Goal: Transaction & Acquisition: Book appointment/travel/reservation

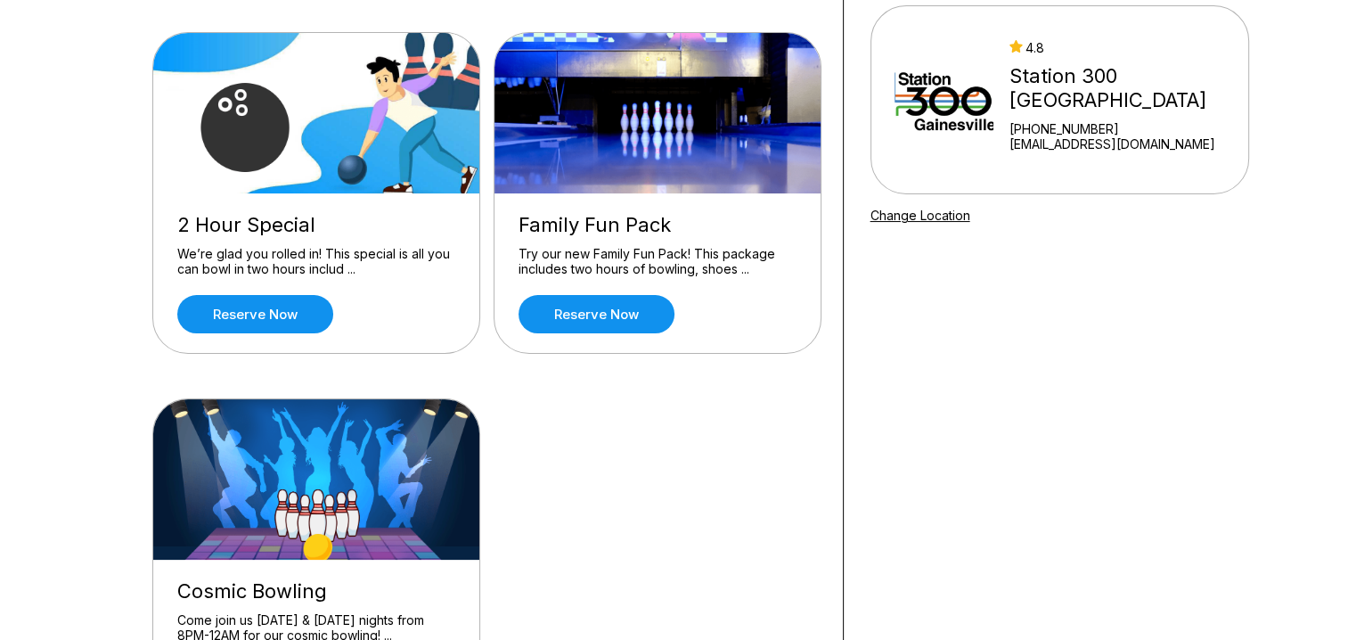
scroll to position [178, 0]
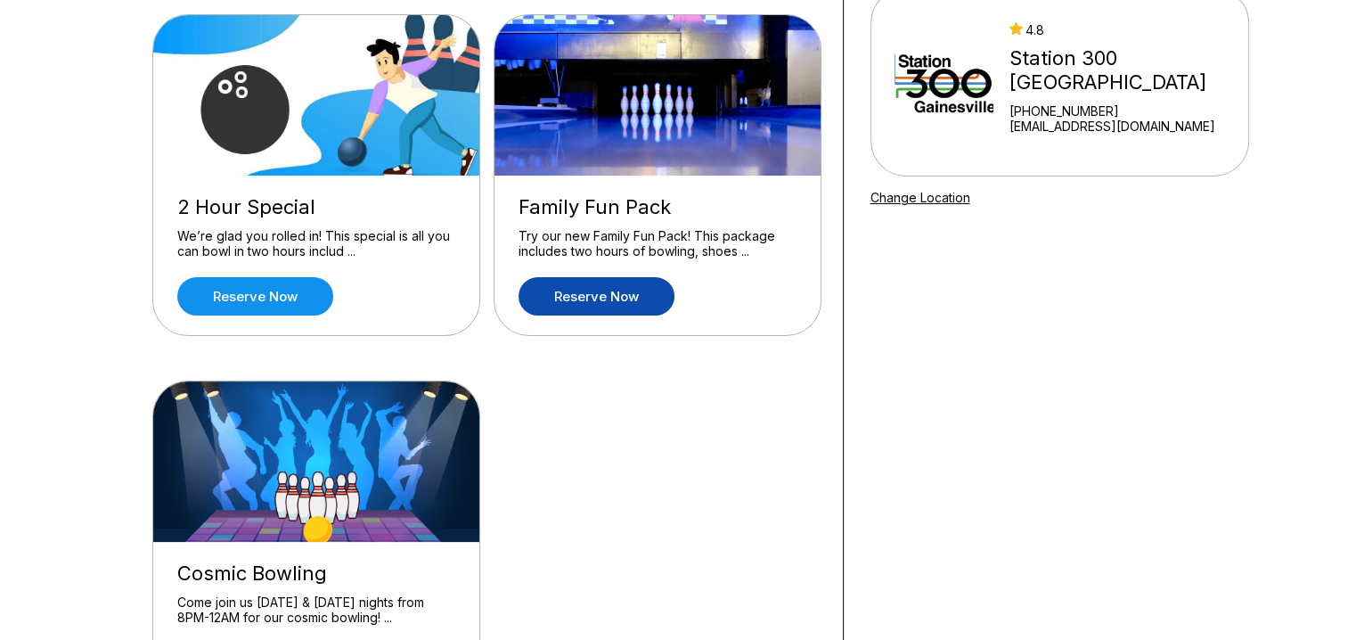
click at [617, 294] on link "Reserve now" at bounding box center [597, 296] width 156 height 38
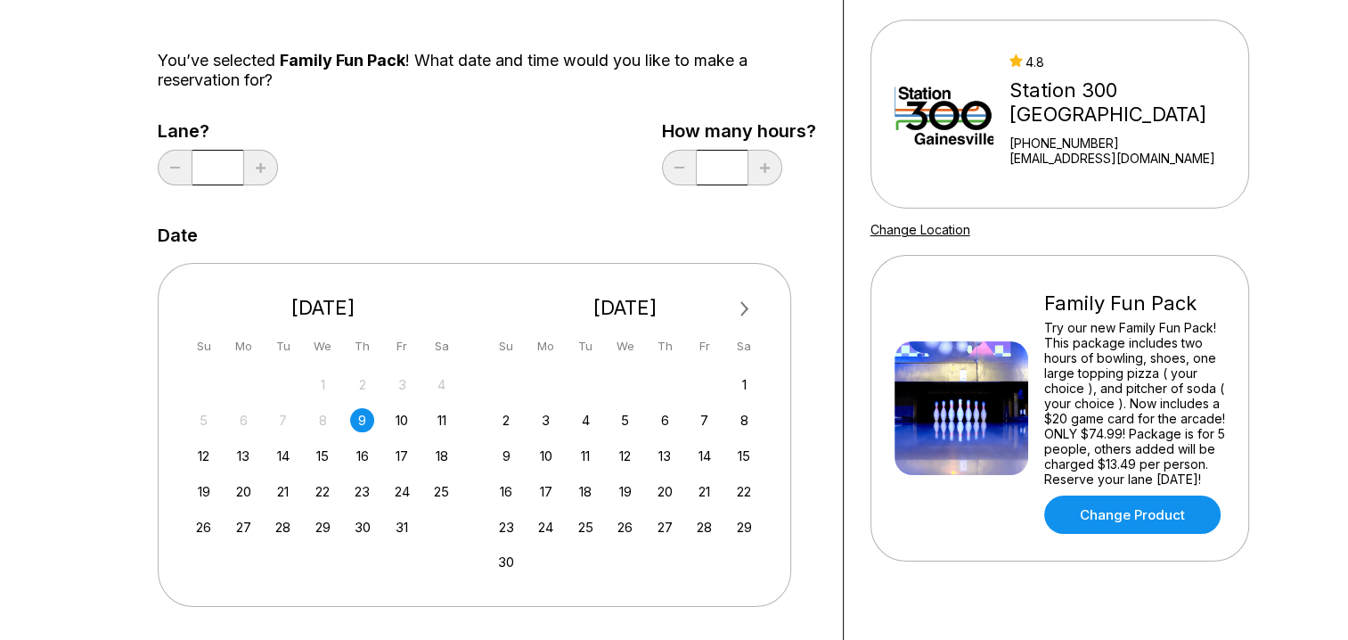
scroll to position [178, 0]
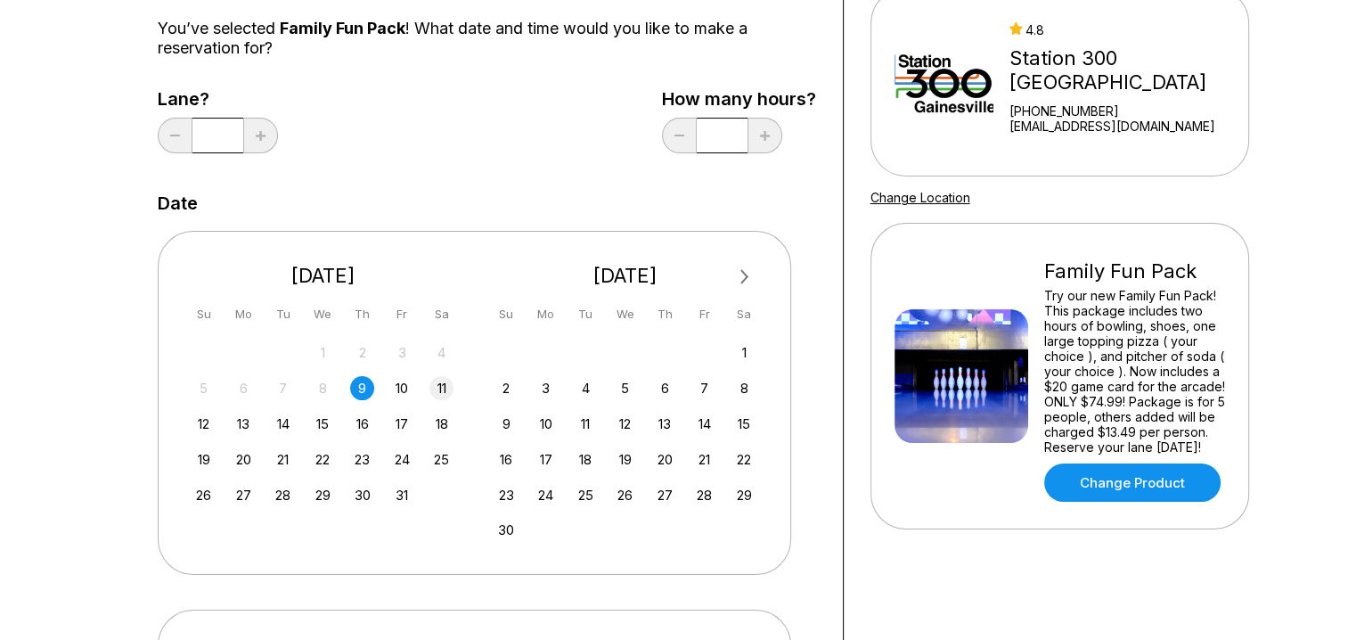
click at [442, 388] on div "11" at bounding box center [442, 388] width 24 height 24
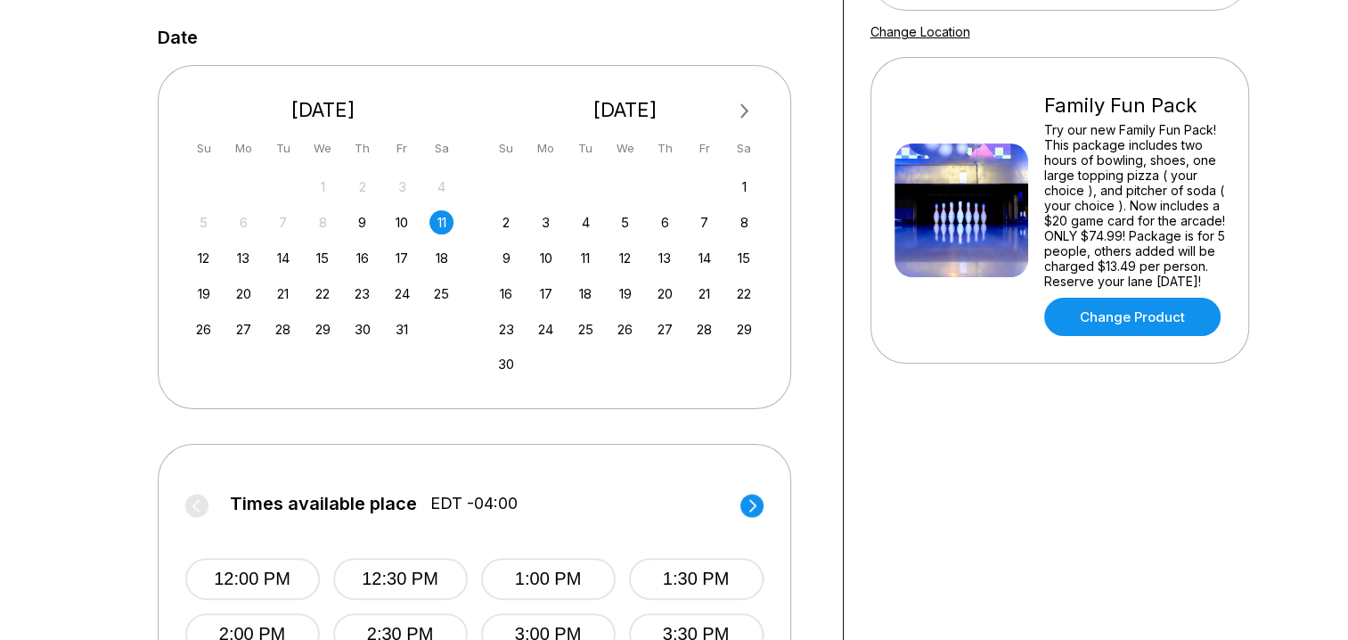
scroll to position [446, 0]
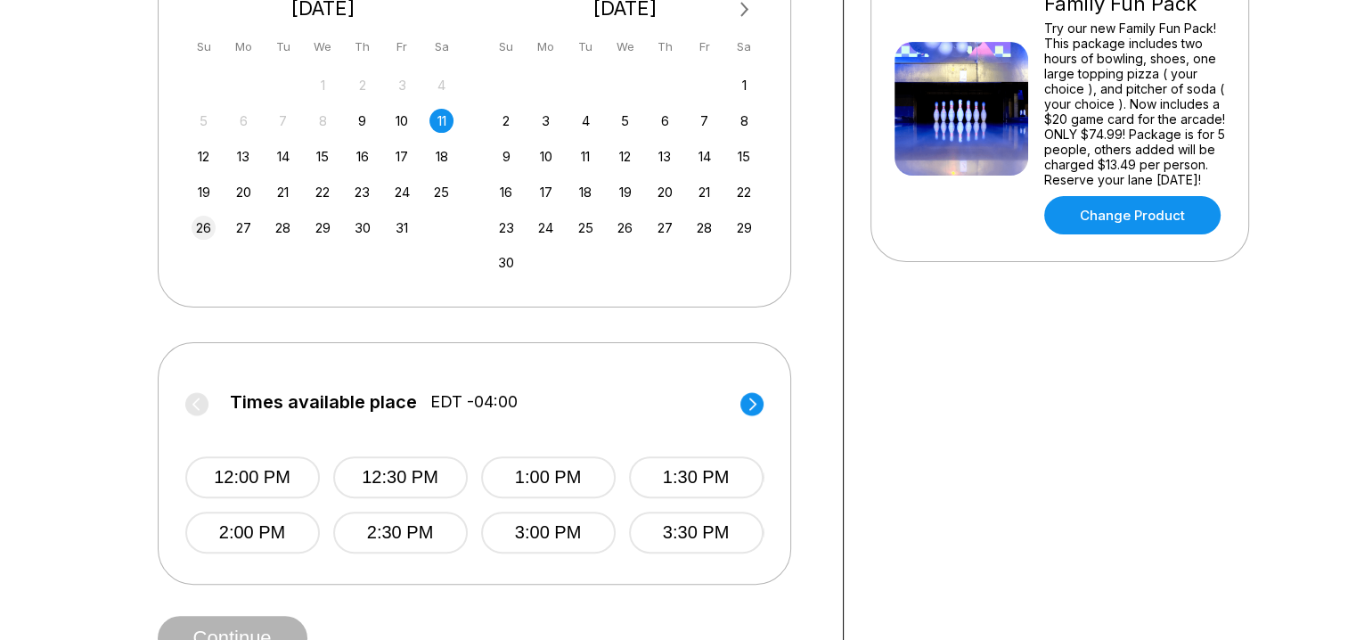
click at [207, 224] on div "26" at bounding box center [204, 228] width 24 height 24
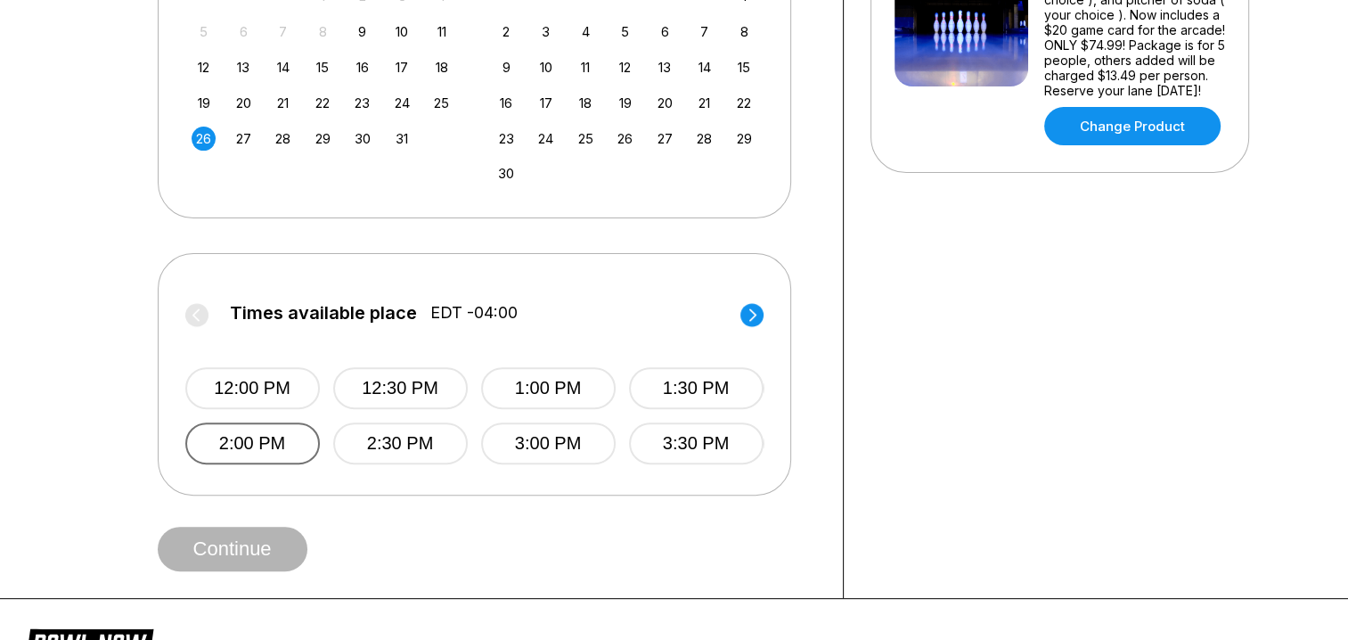
click at [283, 439] on button "2:00 PM" at bounding box center [252, 443] width 135 height 42
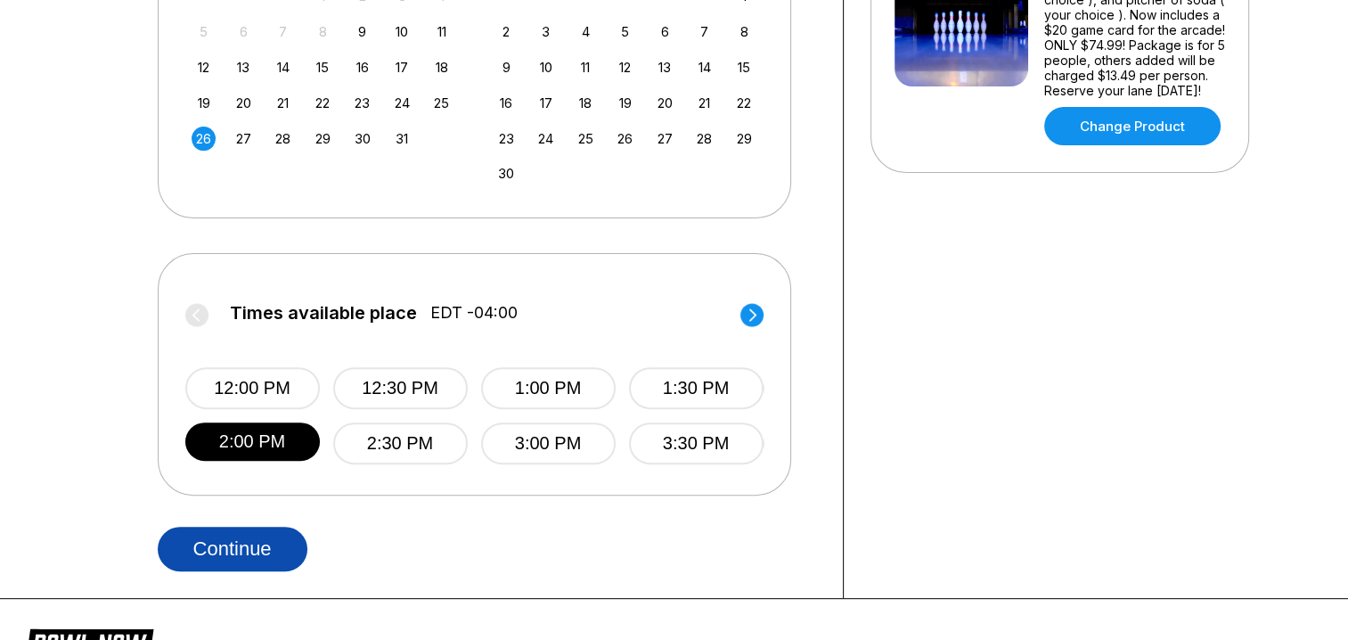
click at [214, 552] on button "Continue" at bounding box center [233, 549] width 150 height 45
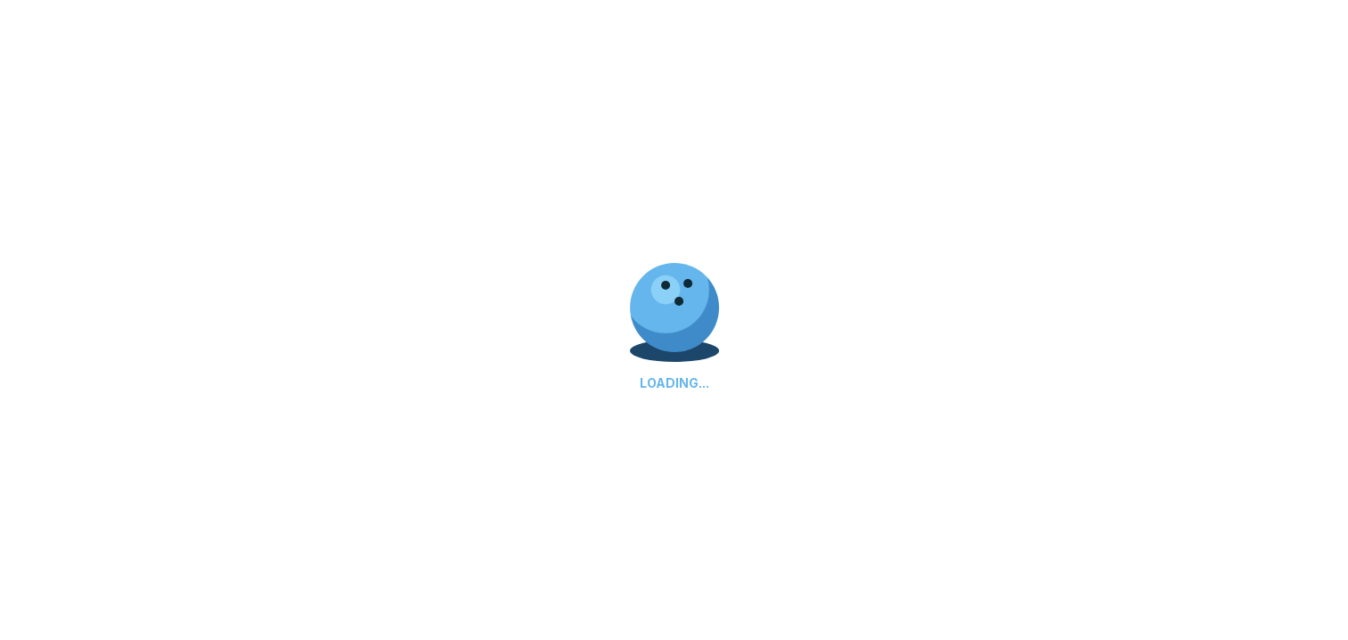
select select "**"
